Goal: Transaction & Acquisition: Purchase product/service

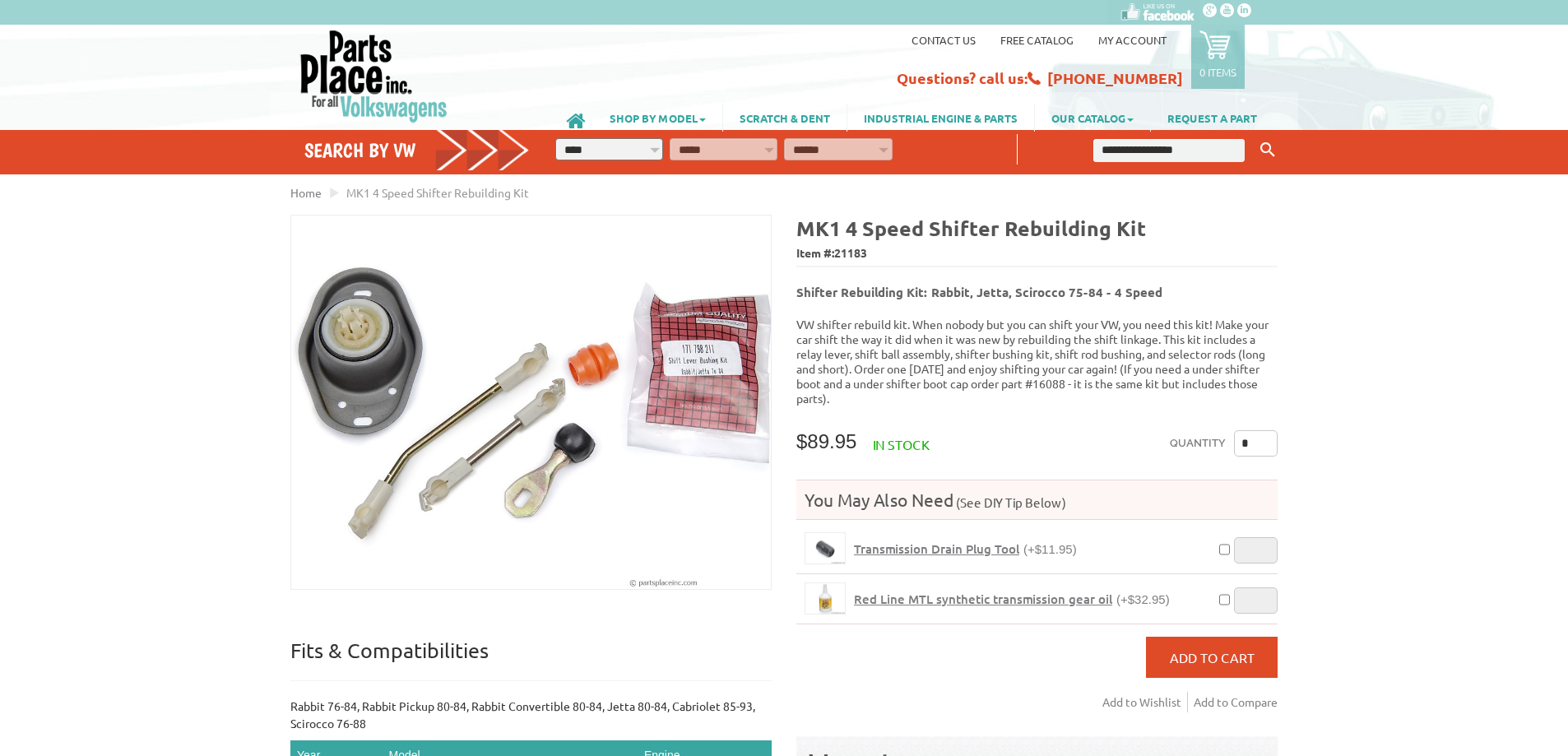
click at [856, 248] on span "21183" at bounding box center [851, 253] width 32 height 15
copy span "21183"
drag, startPoint x: 1093, startPoint y: 288, endPoint x: 1146, endPoint y: 288, distance: 53.0
click at [1146, 288] on b "Shifter Rebuilding Kit: Rabbit, Jetta, Scirocco 75-84 - 4 Speed" at bounding box center [979, 291] width 366 height 16
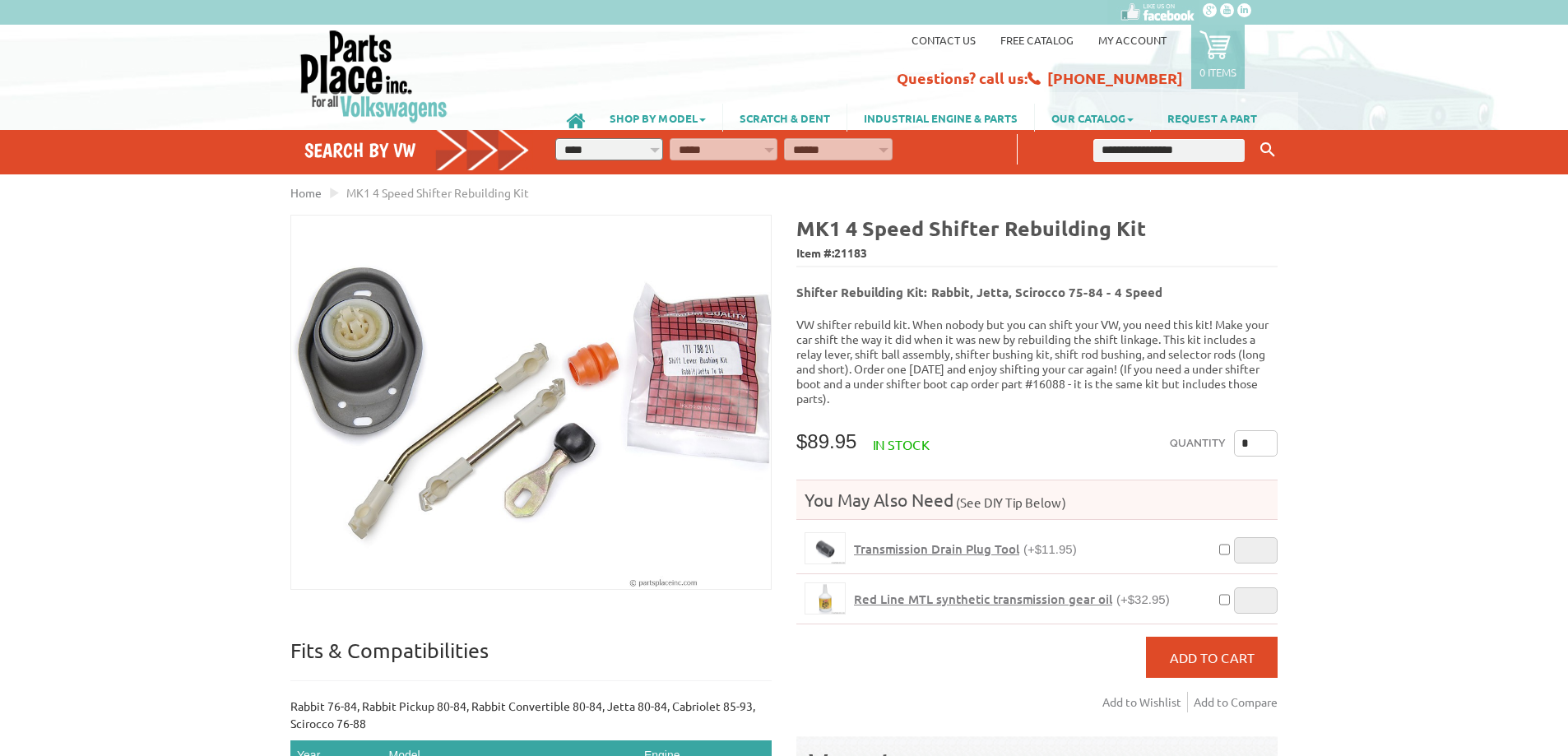
click at [1169, 289] on h5 "Shifter Rebuilding Kit: Rabbit, Jetta, Scirocco 75-84 - 4 Speed" at bounding box center [1037, 287] width 481 height 27
drag, startPoint x: 800, startPoint y: 229, endPoint x: 910, endPoint y: 229, distance: 110.0
click at [910, 229] on b "MK1 4 Speed Shifter Rebuilding Kit" at bounding box center [971, 228] width 350 height 27
click at [1348, 354] on div "VW Diesel Engine Parts Diesel Cylinder Heads and Parts Diesel Timing Belts, Ten…" at bounding box center [784, 633] width 1568 height 1267
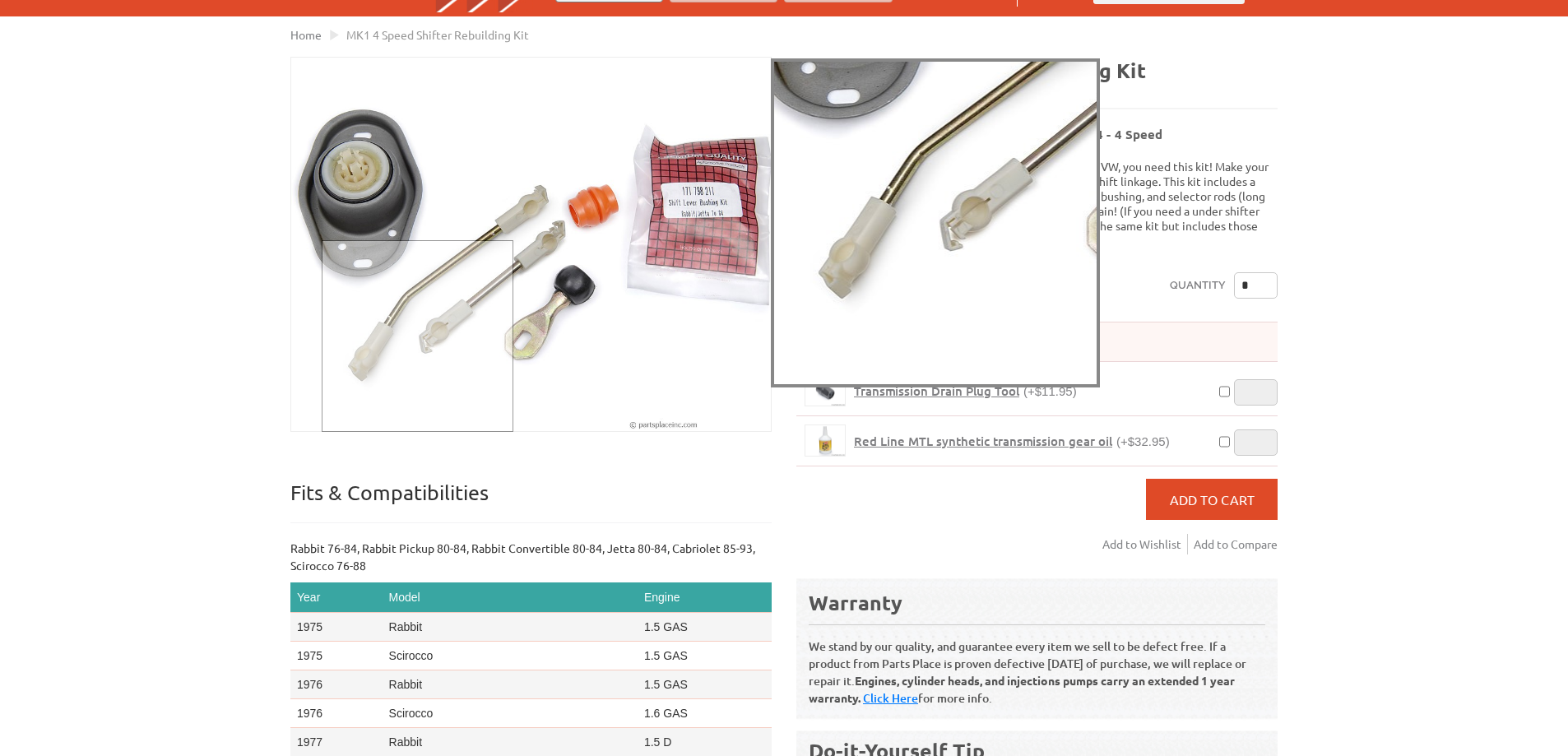
scroll to position [164, 0]
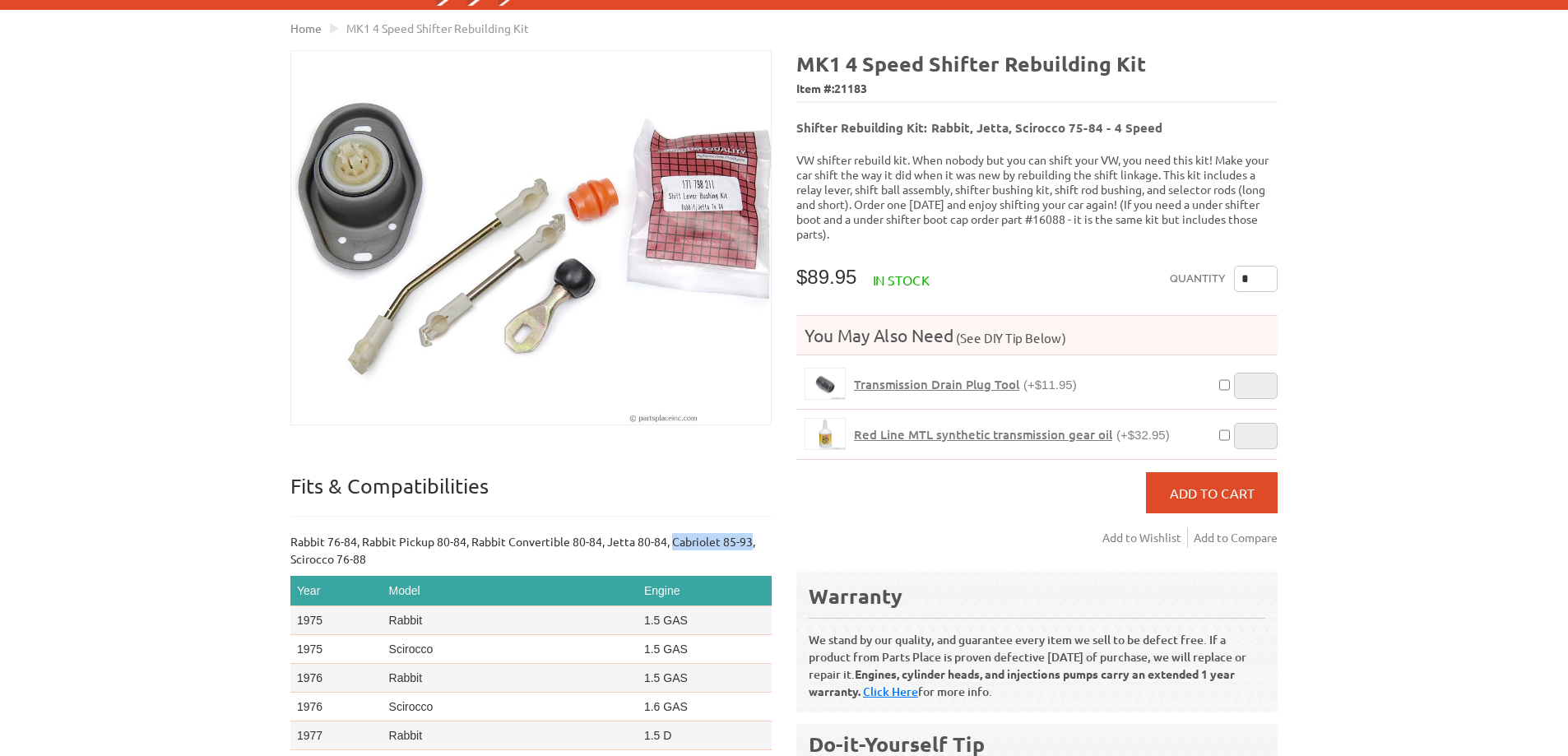
drag, startPoint x: 670, startPoint y: 541, endPoint x: 753, endPoint y: 544, distance: 83.1
click at [753, 544] on p "Rabbit 76-84, Rabbit Pickup 80-84, Rabbit Convertible 80-84, Jetta 80-84, Cabri…" at bounding box center [531, 550] width 481 height 34
click at [198, 495] on div "VW Diesel Engine Parts Diesel Cylinder Heads and Parts Diesel Timing Belts, Ten…" at bounding box center [784, 469] width 1568 height 1267
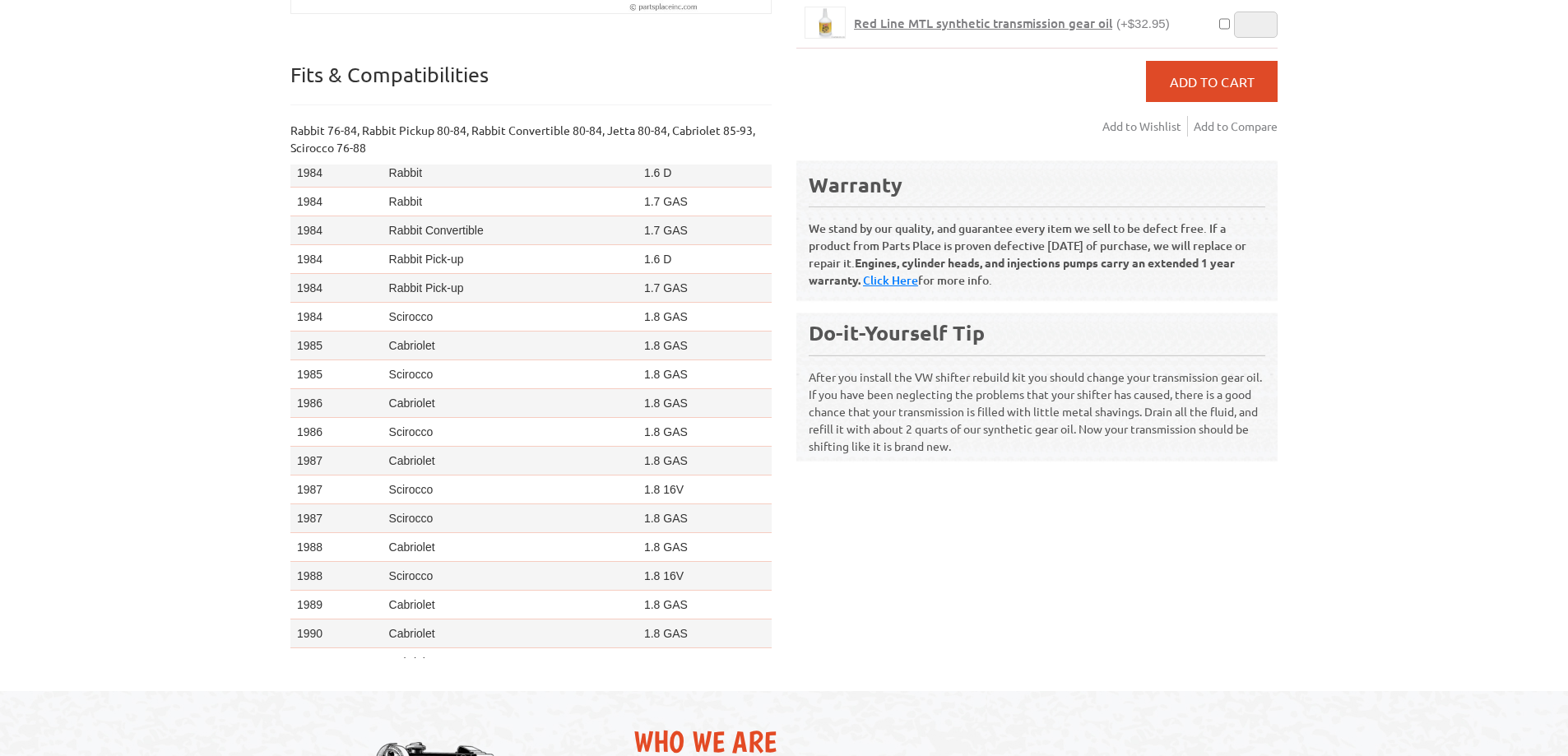
scroll to position [1609, 0]
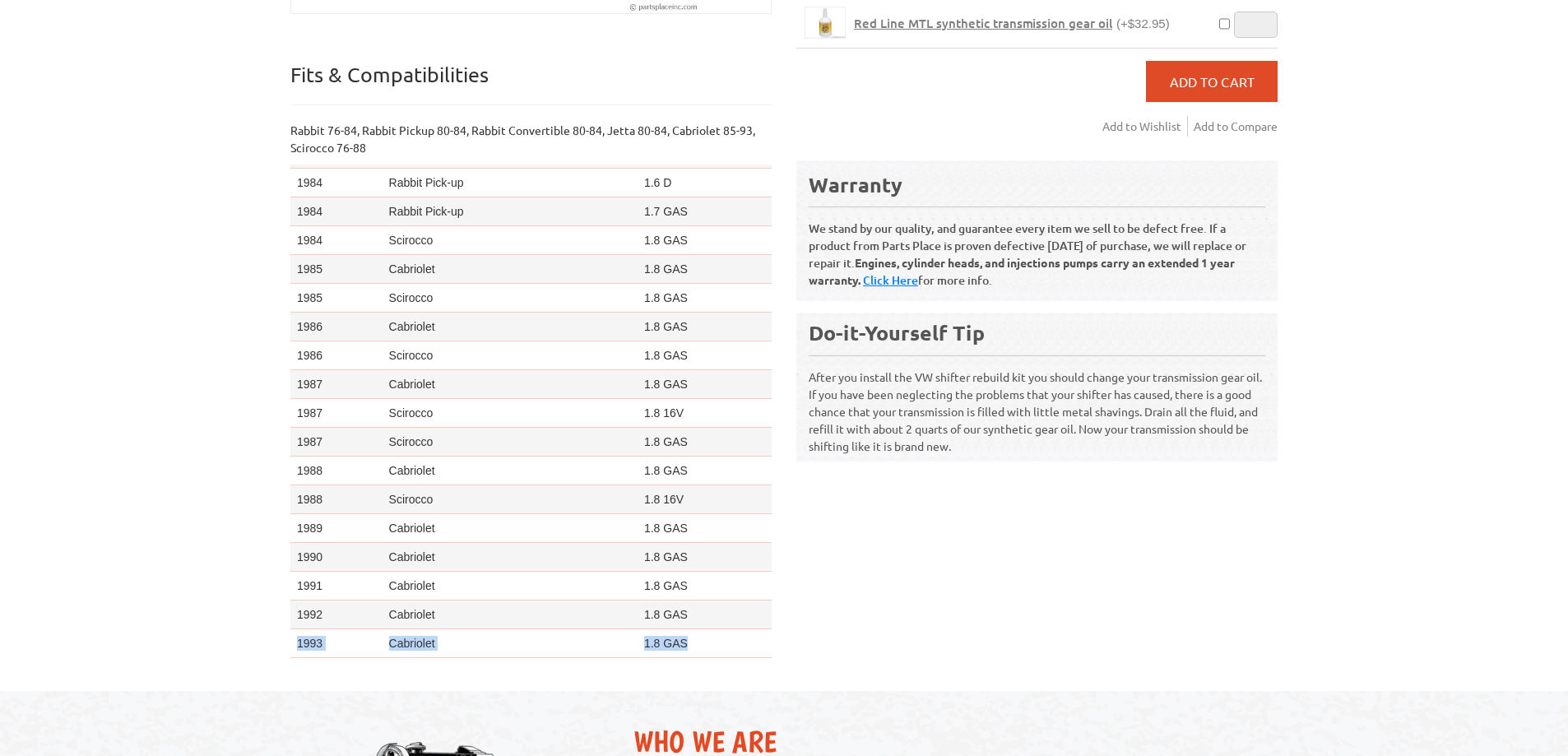
drag, startPoint x: 694, startPoint y: 639, endPoint x: 291, endPoint y: 633, distance: 403.0
click at [291, 633] on tr "1993 Cabriolet 1.8 GAS" at bounding box center [531, 643] width 481 height 29
click at [152, 460] on div "VW Diesel Engine Parts Diesel Cylinder Heads and Parts Diesel Timing Belts, Ten…" at bounding box center [784, 57] width 1568 height 1267
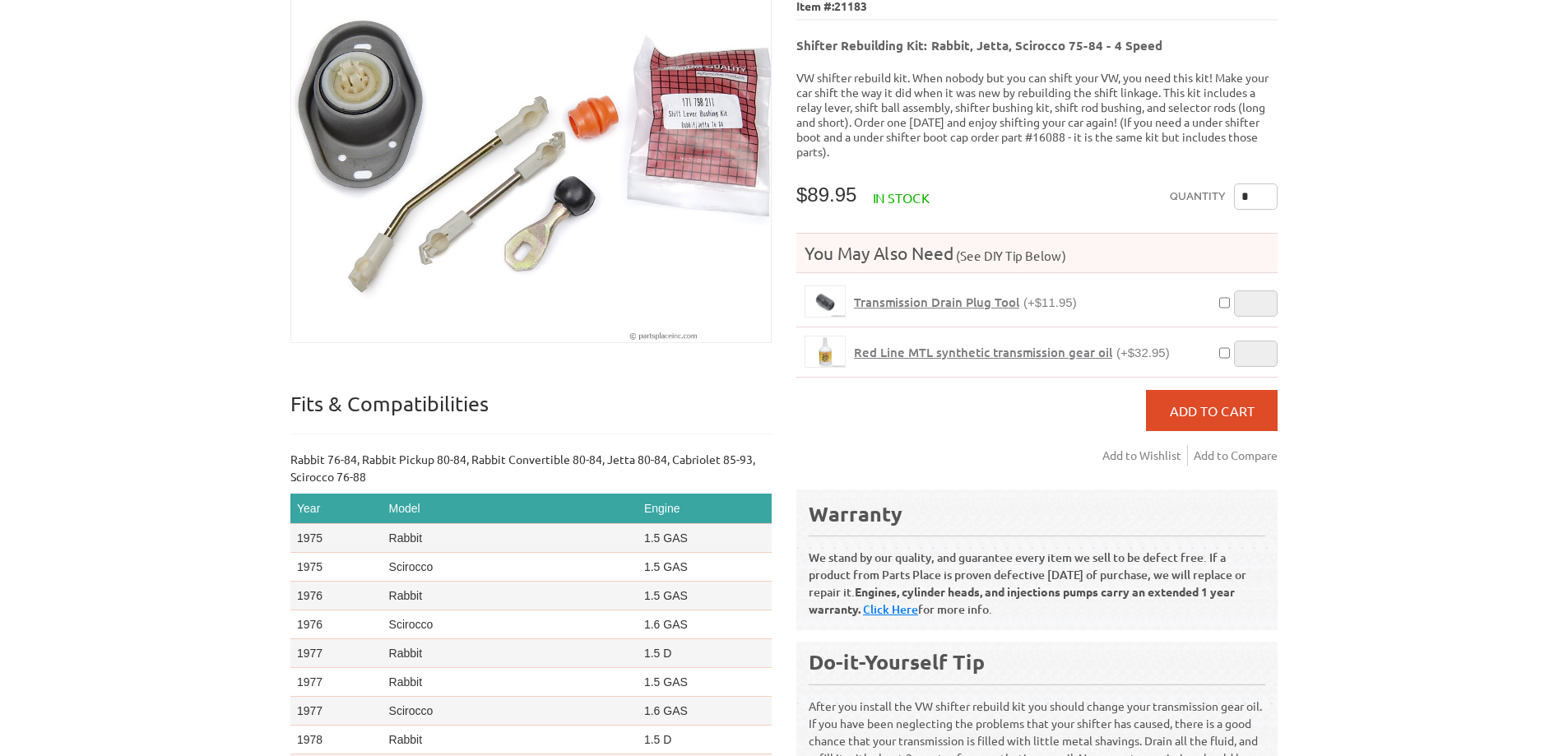
scroll to position [82, 0]
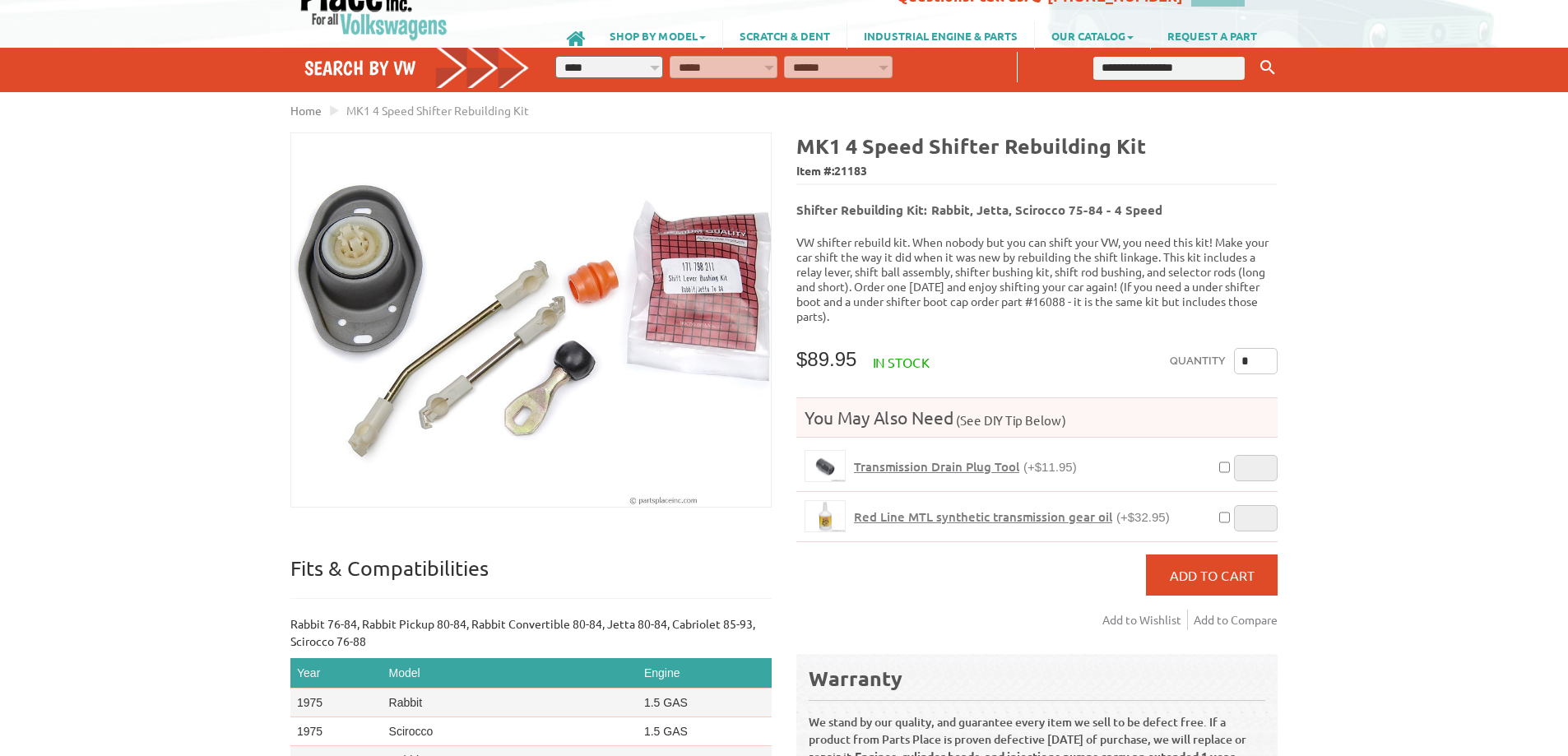
click at [851, 163] on span "21183" at bounding box center [851, 171] width 32 height 15
click at [854, 163] on span "21183" at bounding box center [851, 171] width 32 height 15
copy span "21183"
click at [1383, 260] on div "VW Diesel Engine Parts Diesel Cylinder Heads and Parts Diesel Timing Belts, Ten…" at bounding box center [784, 551] width 1568 height 1267
drag, startPoint x: 792, startPoint y: 145, endPoint x: 1138, endPoint y: 145, distance: 346.0
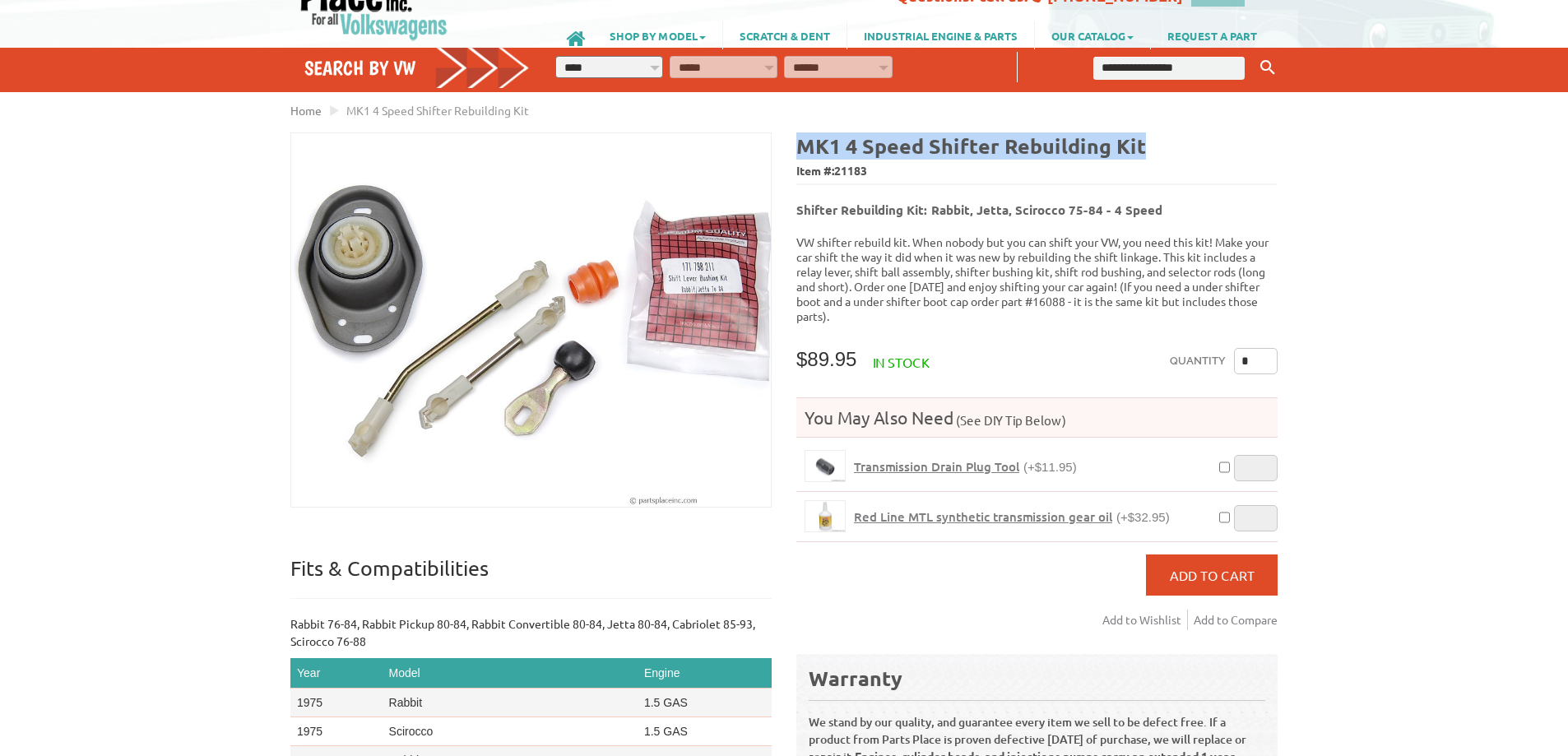
click at [1138, 145] on div "MK1 4 Speed Shifter Rebuilding Kit Item #: 21183 Shifter Rebuilding Kit: Rabbit…" at bounding box center [1030, 563] width 494 height 861
copy b "MK1 4 Speed Shifter Rebuilding Kit"
drag, startPoint x: 861, startPoint y: 342, endPoint x: 803, endPoint y: 341, distance: 58.0
click at [803, 347] on span "$89.95" at bounding box center [826, 358] width 60 height 22
copy span "89.95"
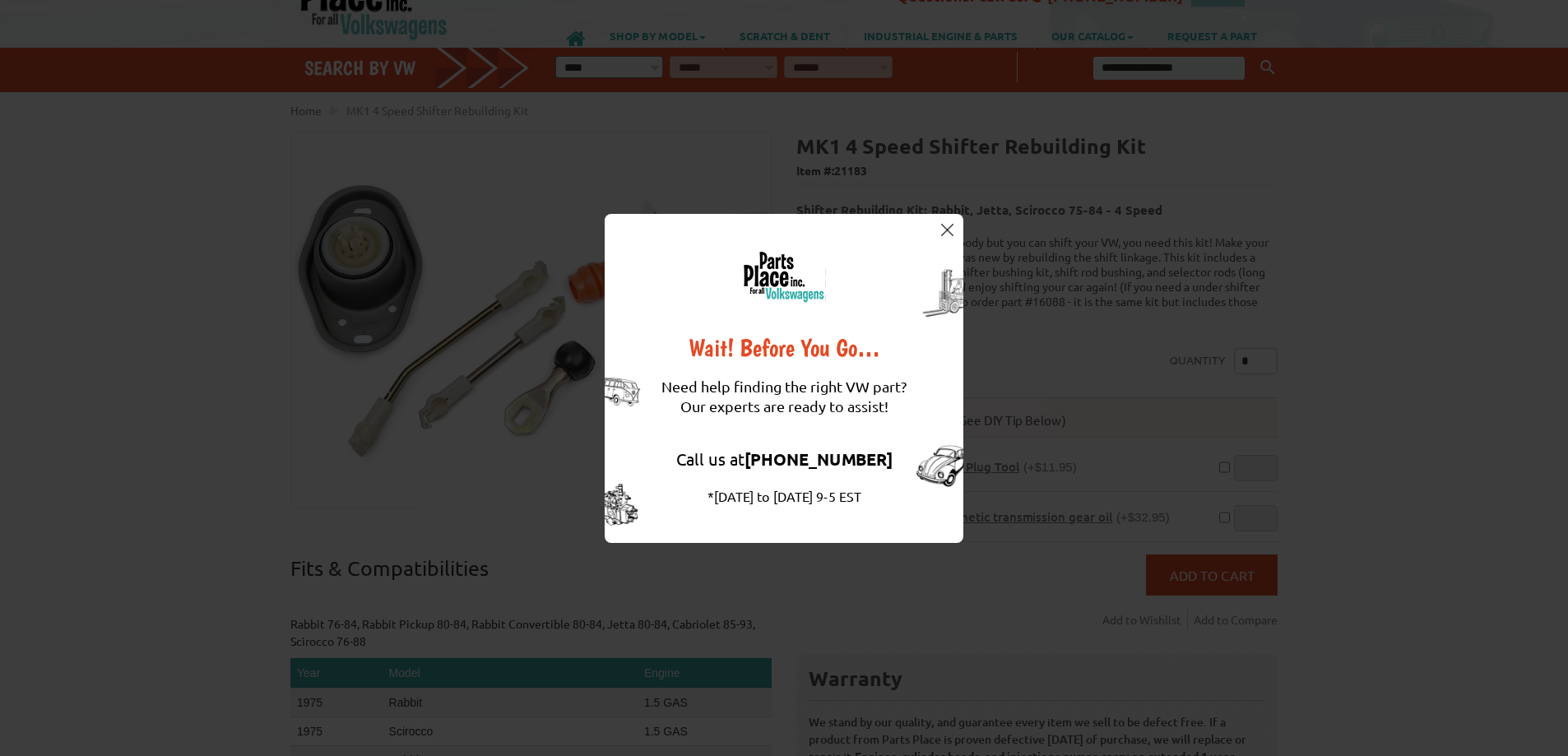
click at [954, 229] on button at bounding box center [946, 230] width 16 height 16
